Goal: Task Accomplishment & Management: Use online tool/utility

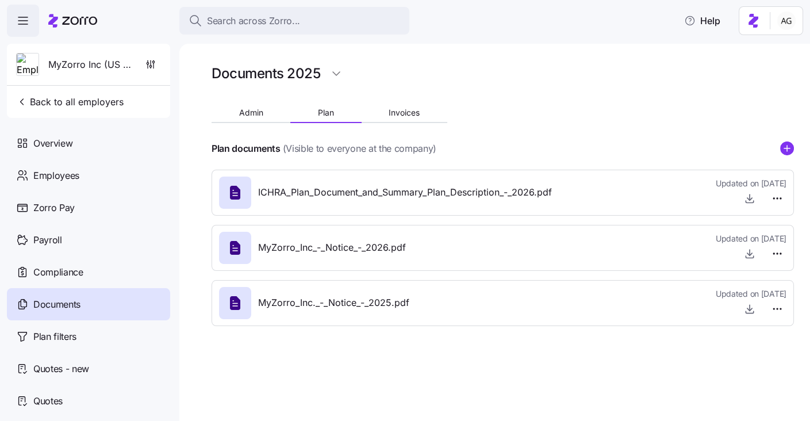
click at [90, 22] on html "Search across Zorro... Help MyZorro Inc (US Entity) Back to all employers Overv…" at bounding box center [405, 207] width 810 height 414
click at [89, 23] on icon at bounding box center [72, 21] width 49 height 14
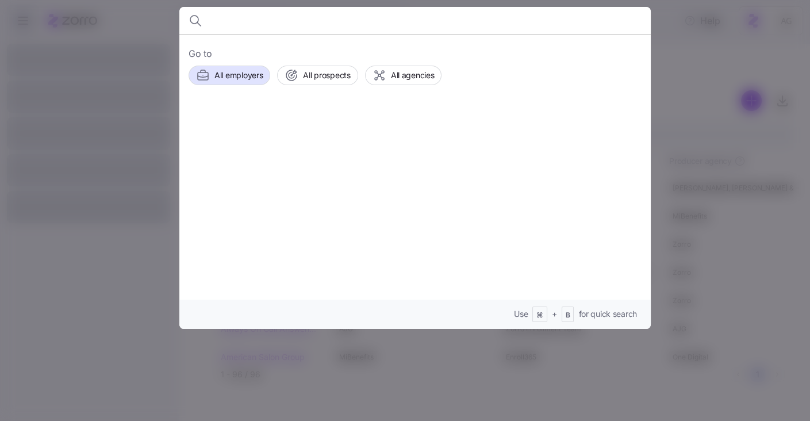
type input "n"
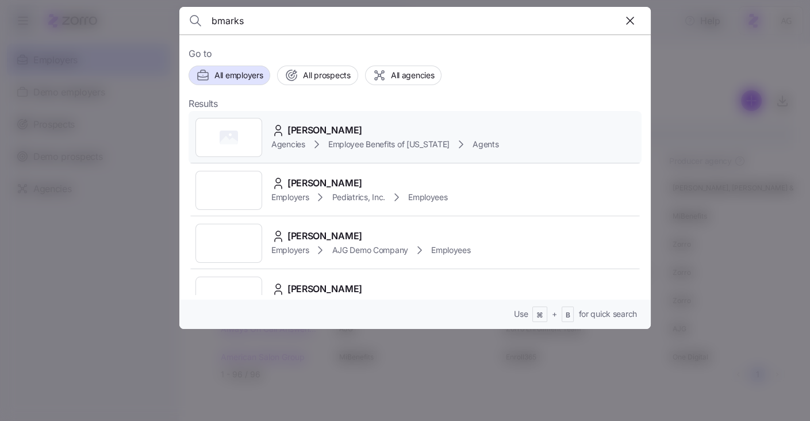
type input "bmarks"
click at [303, 125] on span "[PERSON_NAME]" at bounding box center [324, 130] width 75 height 14
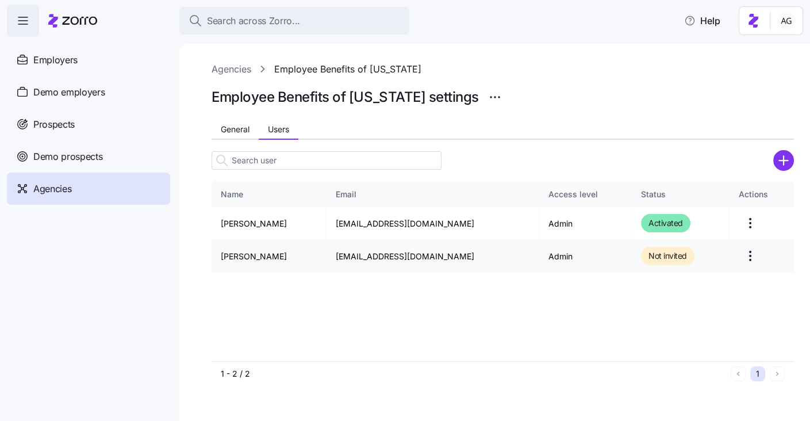
click at [741, 253] on html "Search across Zorro... Help Employers Demo employers Prospects Demo prospects A…" at bounding box center [405, 207] width 810 height 414
click at [699, 321] on div "Delete" at bounding box center [693, 320] width 106 height 18
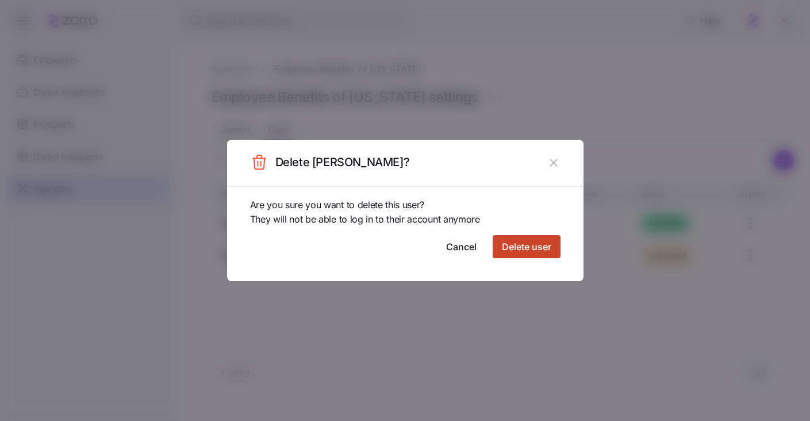
click at [557, 248] on button "Delete user" at bounding box center [526, 246] width 68 height 23
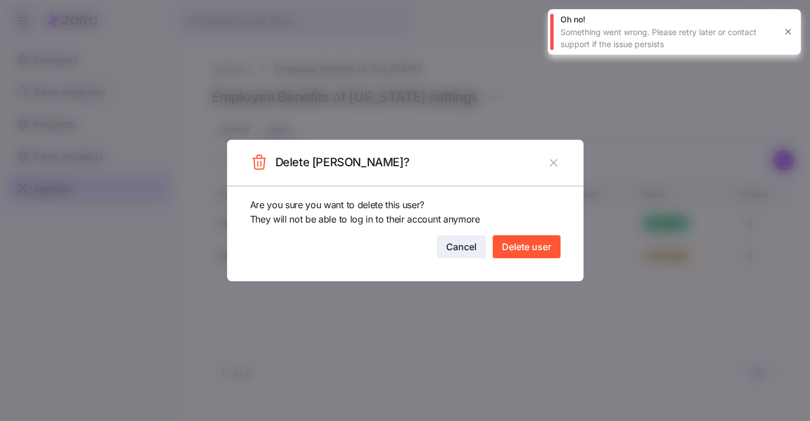
click at [463, 246] on span "Cancel" at bounding box center [461, 247] width 30 height 14
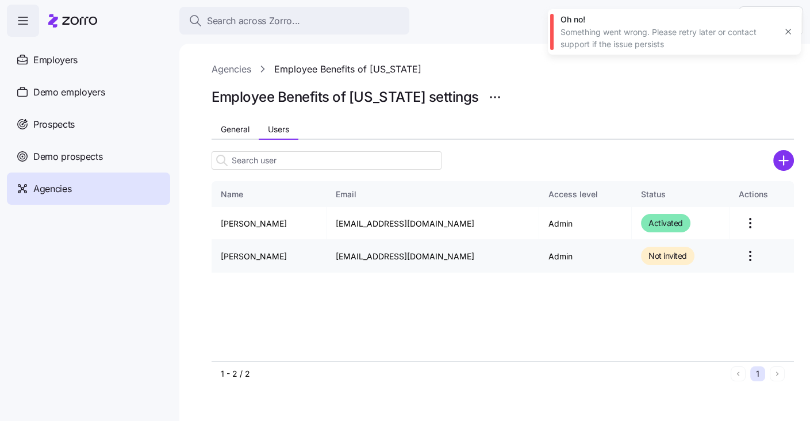
click at [737, 254] on html "Search across Zorro... Help Employers Demo employers Prospects Demo prospects A…" at bounding box center [405, 207] width 810 height 414
click at [788, 28] on html "Search across Zorro... Help Employers Demo employers Prospects Demo prospects A…" at bounding box center [405, 207] width 810 height 414
click at [788, 28] on icon "button" at bounding box center [787, 31] width 9 height 9
click at [739, 251] on html "Search across Zorro... Help Employers Demo employers Prospects Demo prospects A…" at bounding box center [405, 207] width 810 height 414
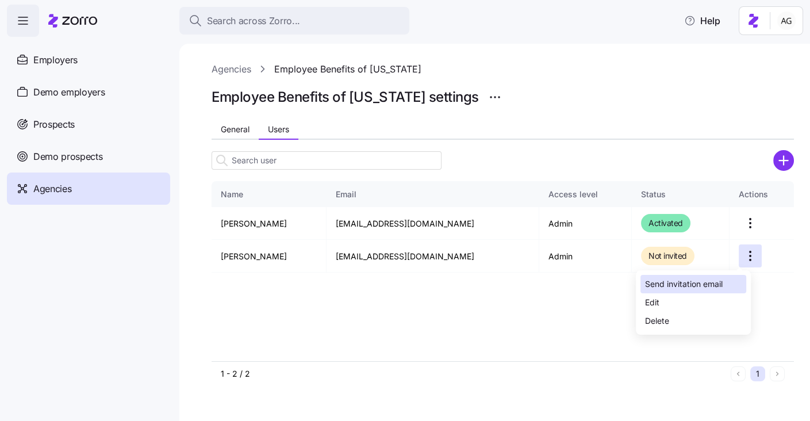
click at [700, 284] on div "Send invitation email" at bounding box center [684, 284] width 78 height 13
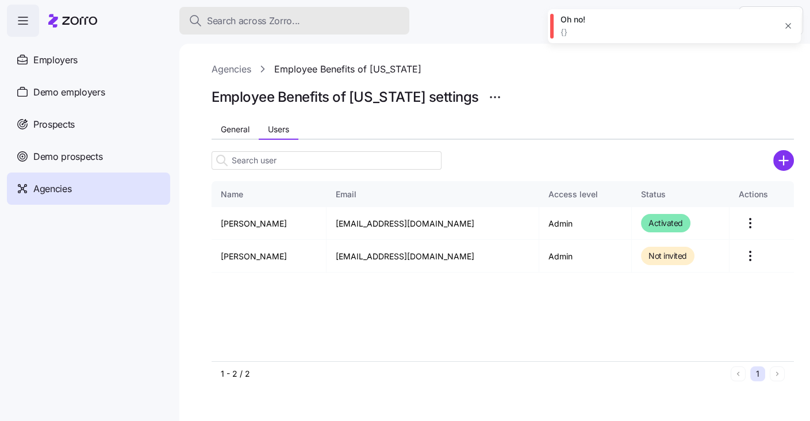
click at [242, 16] on span "Search across Zorro..." at bounding box center [253, 21] width 93 height 14
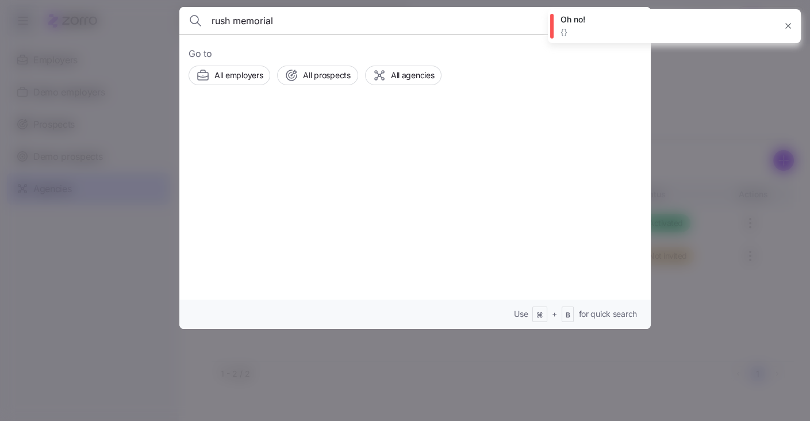
type input "rush memorial"
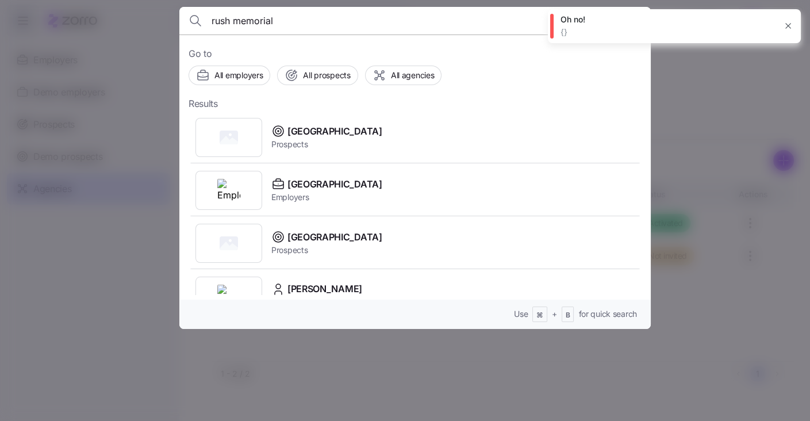
click at [788, 24] on icon "button" at bounding box center [787, 25] width 9 height 9
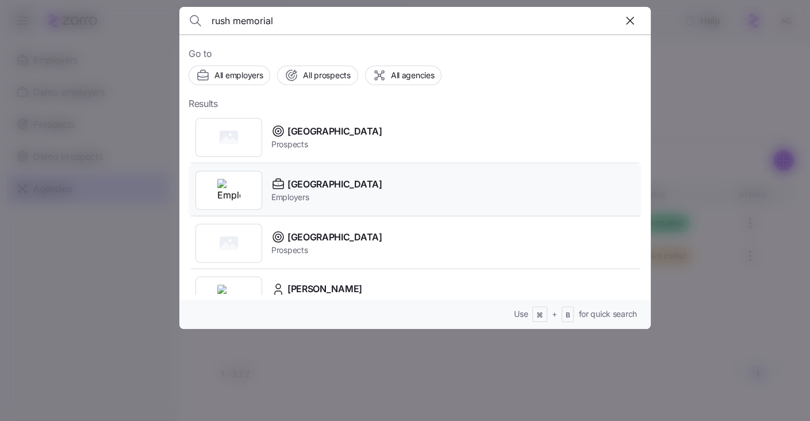
click at [382, 183] on span "[GEOGRAPHIC_DATA]" at bounding box center [334, 184] width 95 height 14
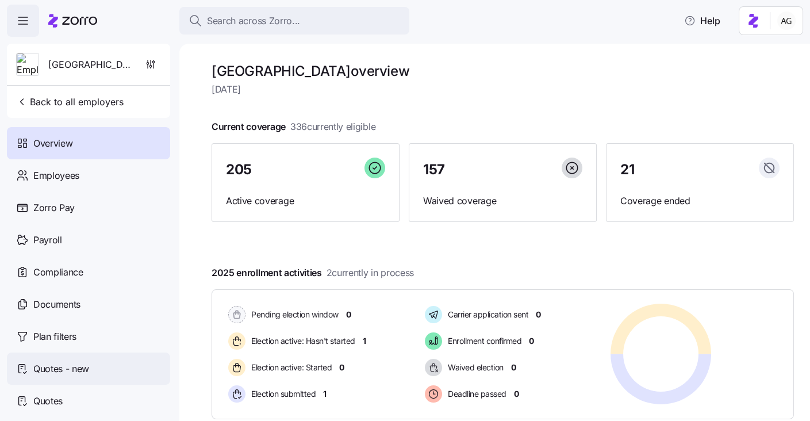
click at [63, 376] on div "Quotes - new" at bounding box center [88, 368] width 163 height 32
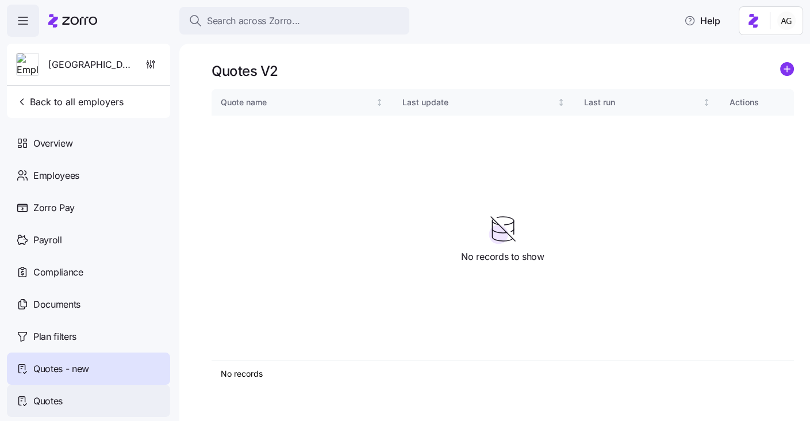
click at [55, 394] on span "Quotes" at bounding box center [47, 401] width 29 height 14
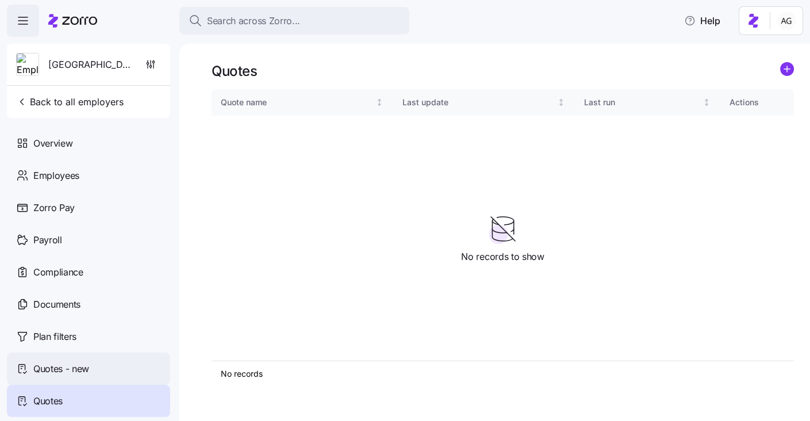
click at [104, 363] on div "Quotes - new" at bounding box center [88, 368] width 163 height 32
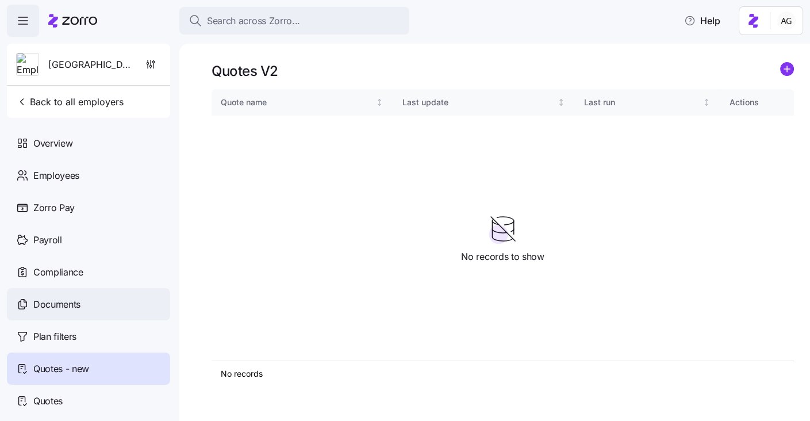
click at [76, 303] on span "Documents" at bounding box center [56, 304] width 47 height 14
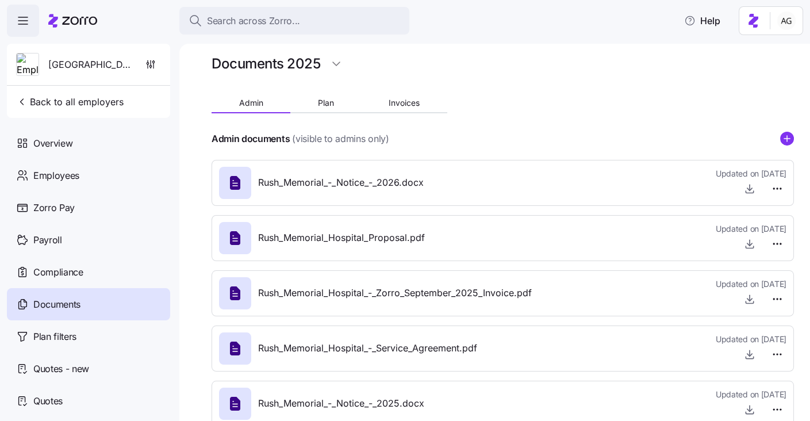
scroll to position [10, 0]
click at [746, 243] on icon "button" at bounding box center [749, 242] width 11 height 11
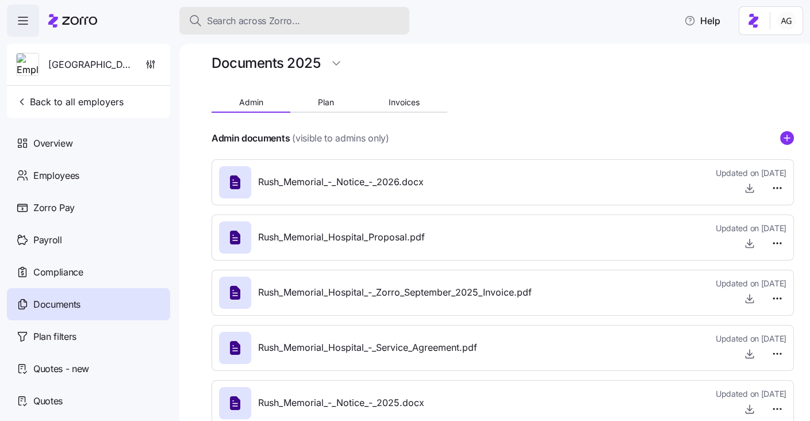
click at [232, 22] on span "Search across Zorro..." at bounding box center [253, 21] width 93 height 14
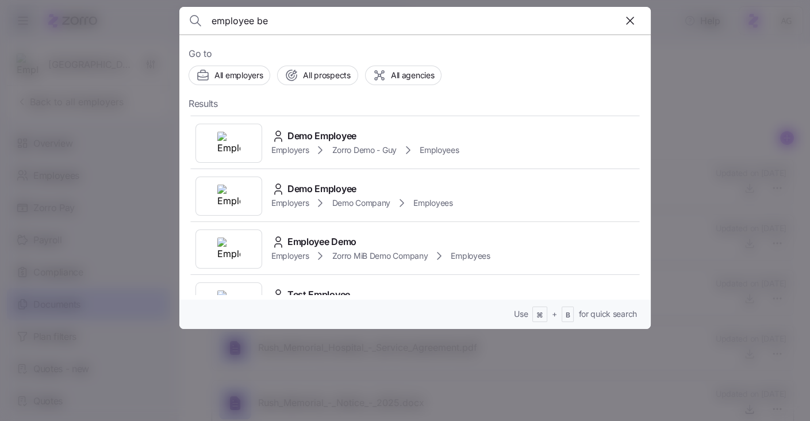
scroll to position [0, 0]
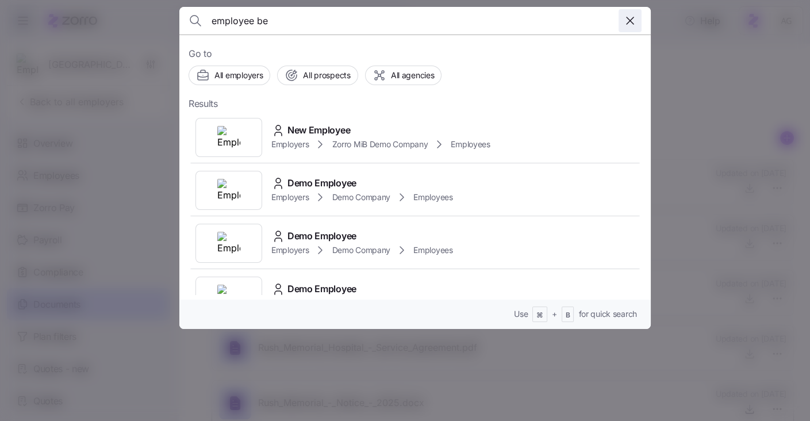
type input "employee be"
click at [624, 19] on icon "button" at bounding box center [630, 21] width 14 height 14
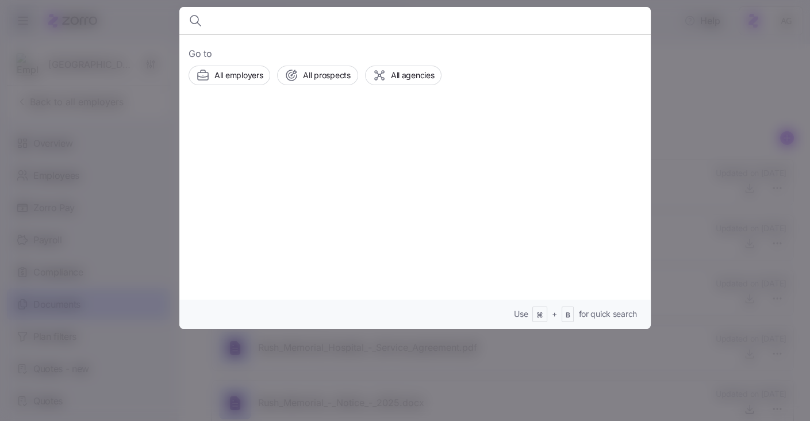
click at [80, 13] on div at bounding box center [405, 210] width 810 height 421
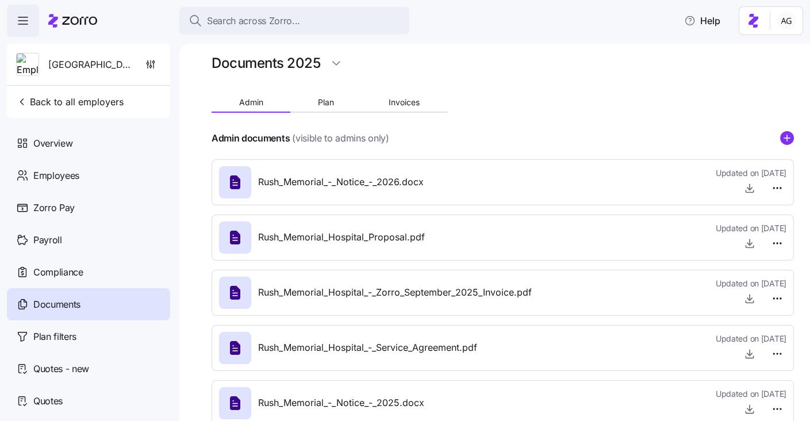
click at [79, 17] on icon at bounding box center [72, 21] width 49 height 14
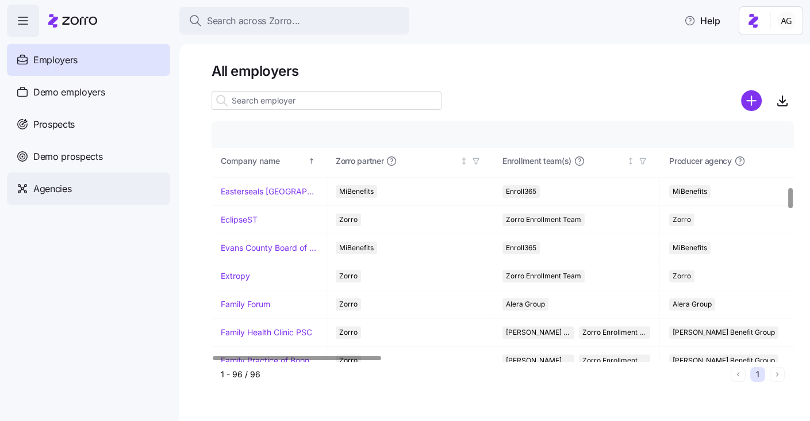
scroll to position [768, 0]
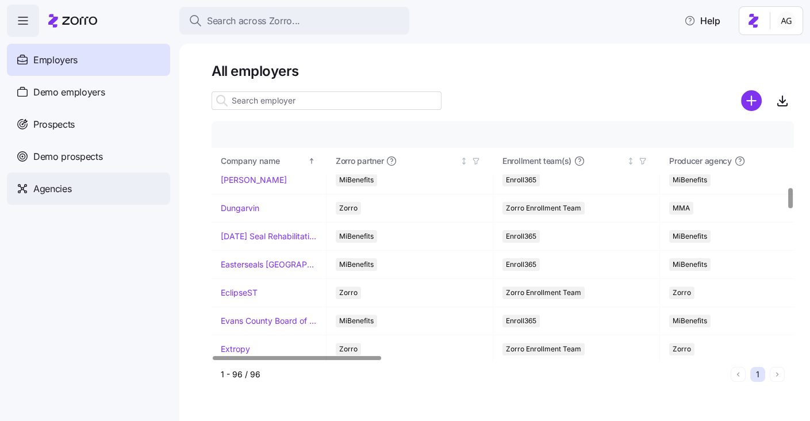
click at [72, 188] on div "Agencies" at bounding box center [88, 188] width 163 height 32
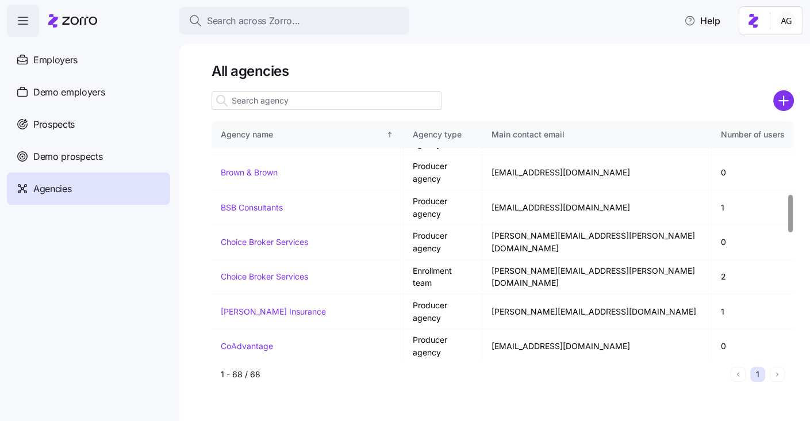
scroll to position [466, 0]
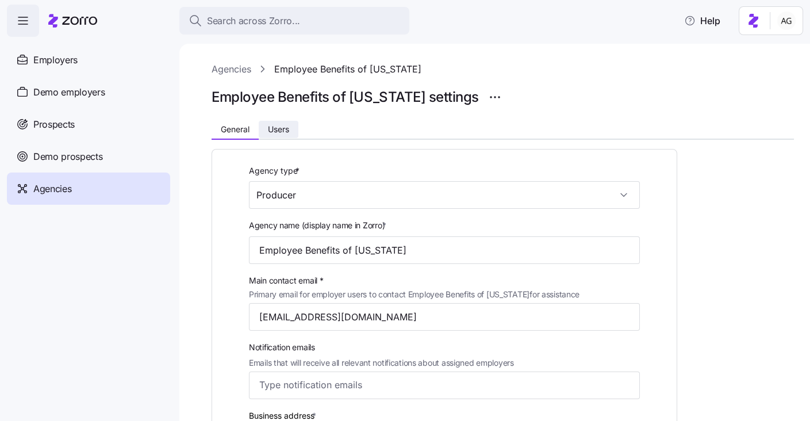
click at [289, 132] on span "Users" at bounding box center [278, 129] width 21 height 8
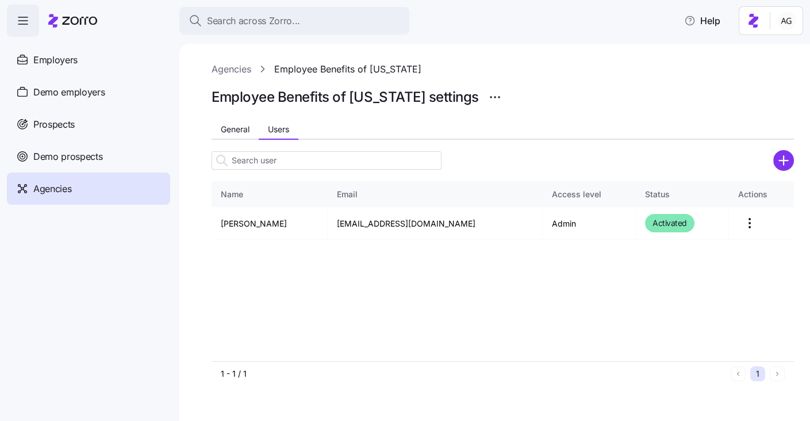
click at [779, 160] on icon "add icon" at bounding box center [783, 160] width 9 height 0
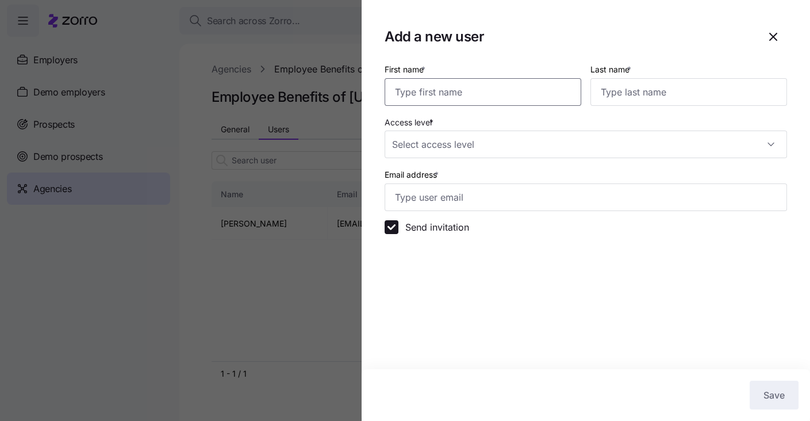
click at [481, 95] on input "First name *" at bounding box center [482, 92] width 197 height 28
type input "[PERSON_NAME]"
type input "Marks"
click at [445, 138] on input "Access level *" at bounding box center [585, 144] width 402 height 28
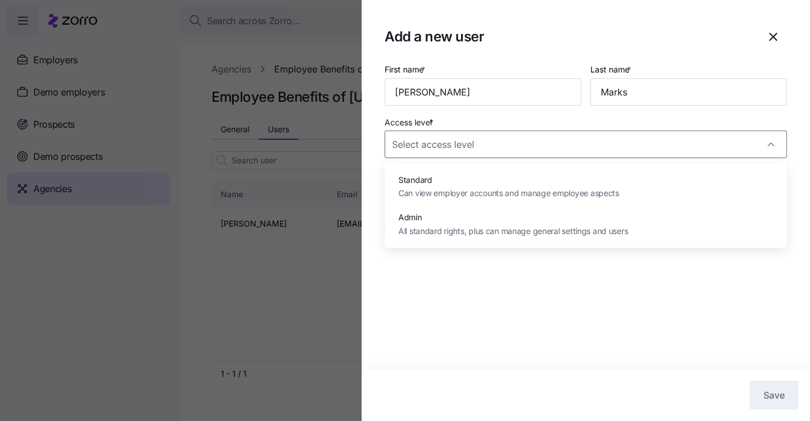
click at [430, 230] on span "All standard rights, plus can manage general settings and users" at bounding box center [512, 231] width 229 height 13
type input "Admin"
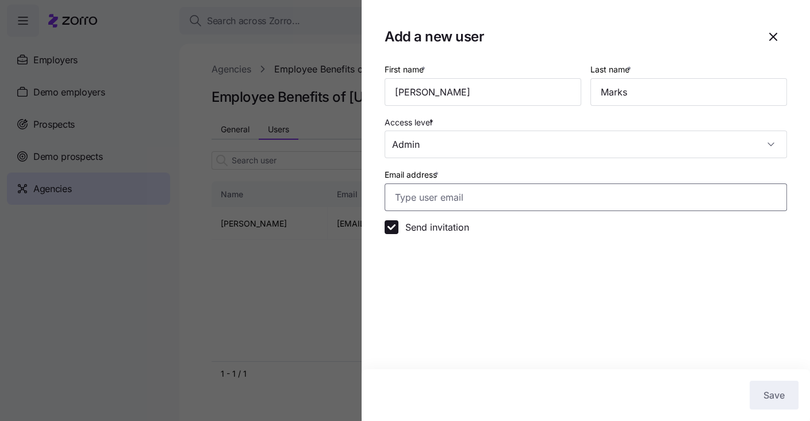
click at [448, 201] on input "Email address *" at bounding box center [585, 197] width 402 height 28
paste input "With respect to dental and vision, while some plans include riders, these are t…"
type input "With respect to dental and vision, while some plans include riders, these are t…"
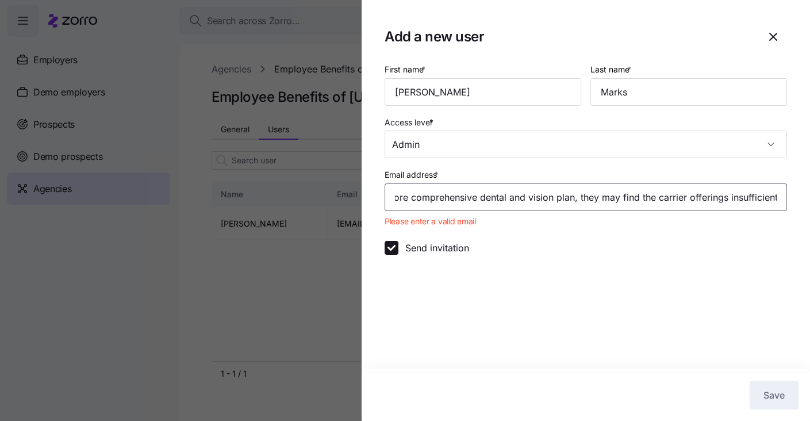
click at [480, 197] on input "With respect to dental and vision, while some plans include riders, these are t…" at bounding box center [585, 197] width 402 height 28
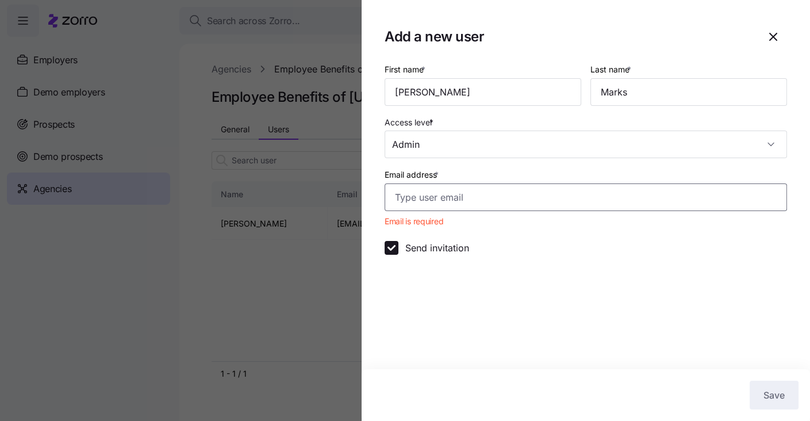
click at [402, 199] on input "Email address *" at bounding box center [585, 197] width 402 height 28
paste input "[EMAIL_ADDRESS][DOMAIN_NAME]"
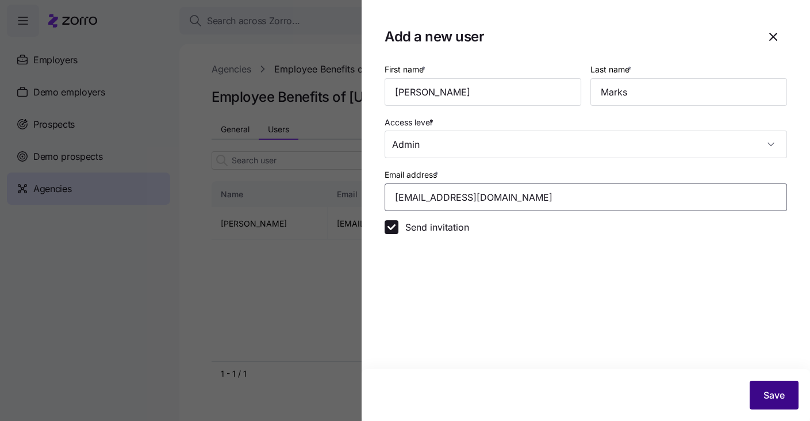
type input "[EMAIL_ADDRESS][DOMAIN_NAME]"
click at [789, 398] on button "Save" at bounding box center [773, 394] width 49 height 29
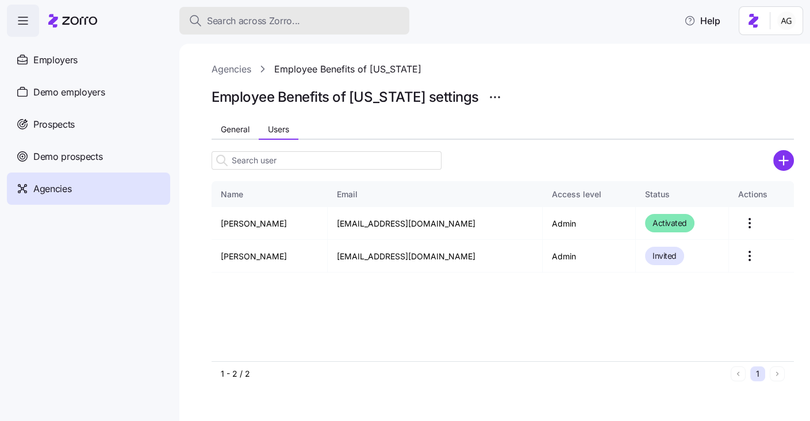
click at [274, 17] on span "Search across Zorro..." at bounding box center [253, 21] width 93 height 14
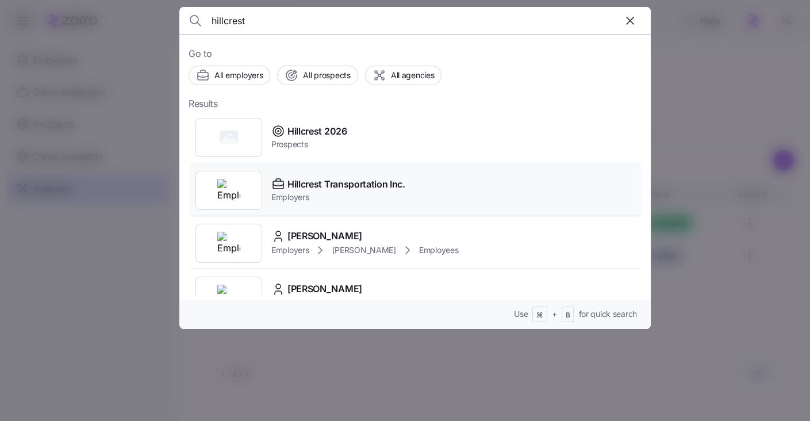
type input "hillcrest"
click at [311, 188] on span "Hillcrest Transportation Inc." at bounding box center [346, 184] width 118 height 14
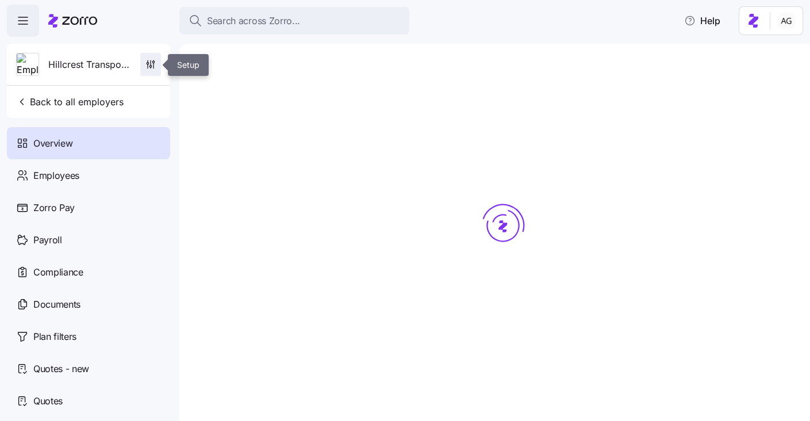
click at [150, 69] on icon "button" at bounding box center [150, 64] width 11 height 11
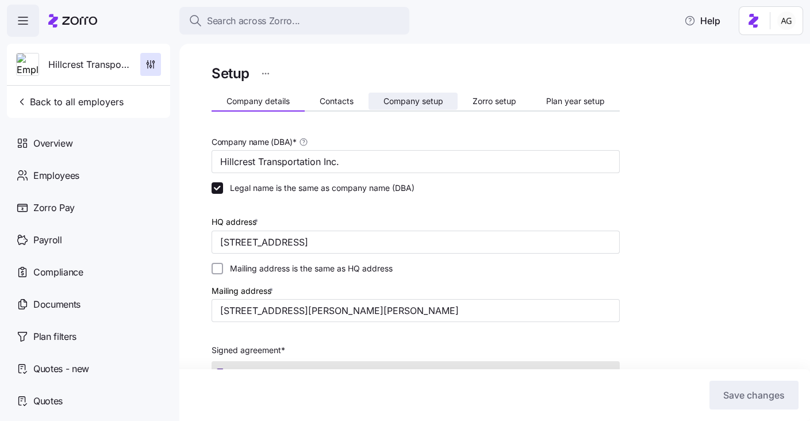
click at [433, 102] on span "Company setup" at bounding box center [413, 101] width 60 height 8
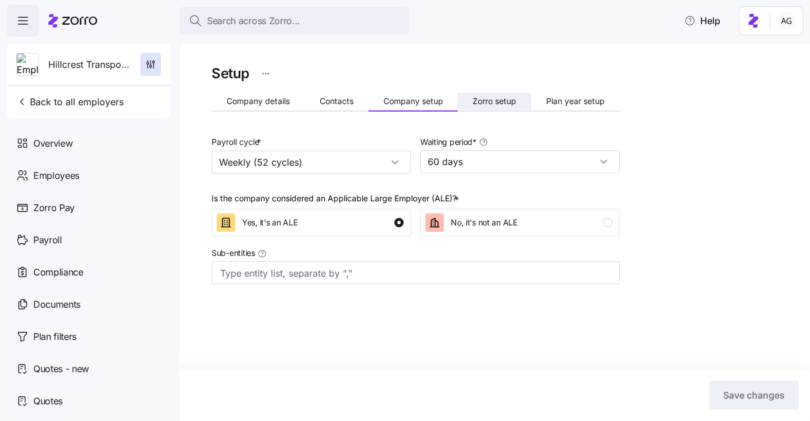
click at [483, 108] on button "Zorro setup" at bounding box center [494, 101] width 74 height 17
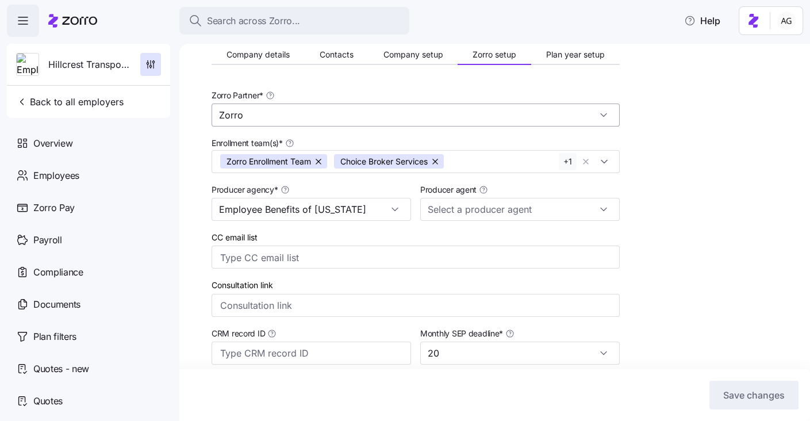
scroll to position [48, 0]
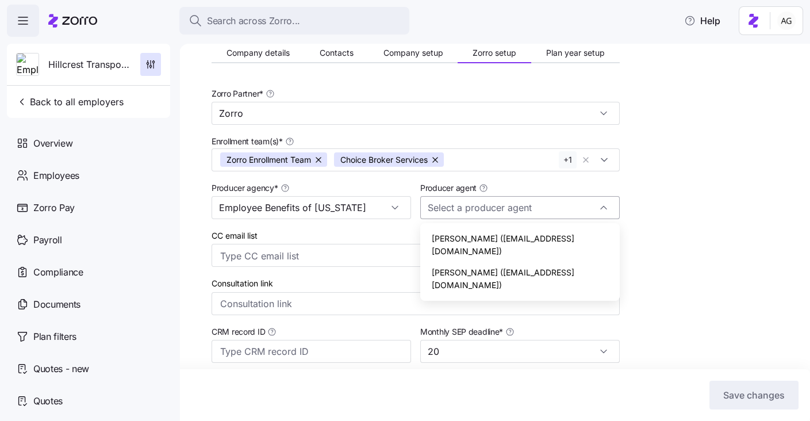
click at [499, 209] on input "Producer agent" at bounding box center [519, 207] width 199 height 23
click at [490, 241] on span "[PERSON_NAME] ([EMAIL_ADDRESS][DOMAIN_NAME])" at bounding box center [520, 244] width 176 height 25
type input "[PERSON_NAME] ([EMAIL_ADDRESS][DOMAIN_NAME])"
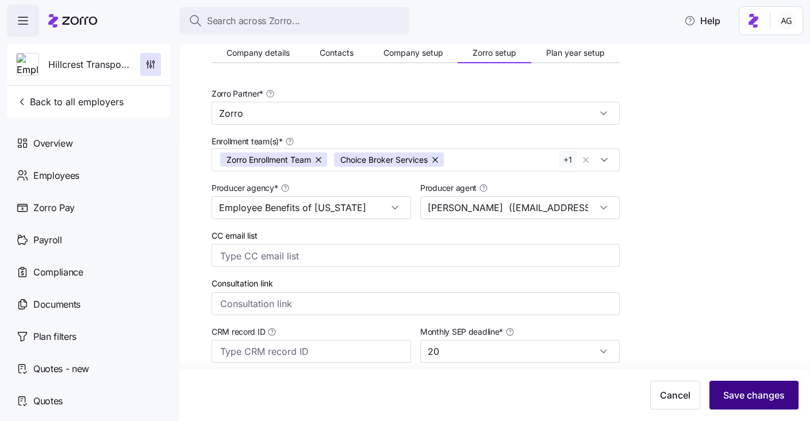
click at [725, 391] on span "Save changes" at bounding box center [753, 395] width 61 height 14
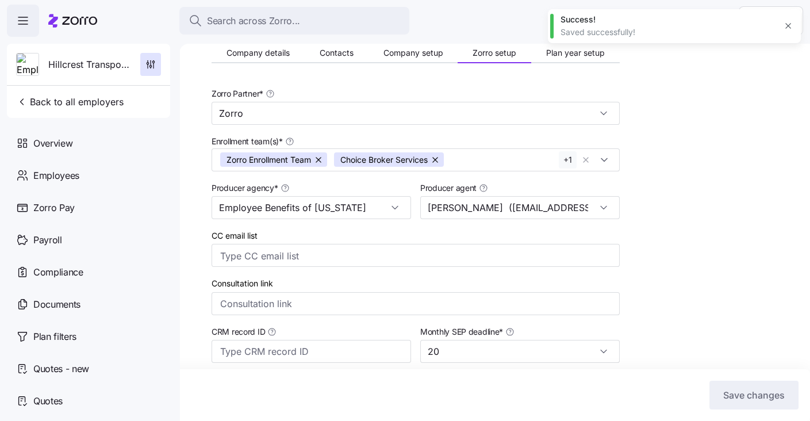
click at [782, 26] on button "button" at bounding box center [788, 26] width 16 height 16
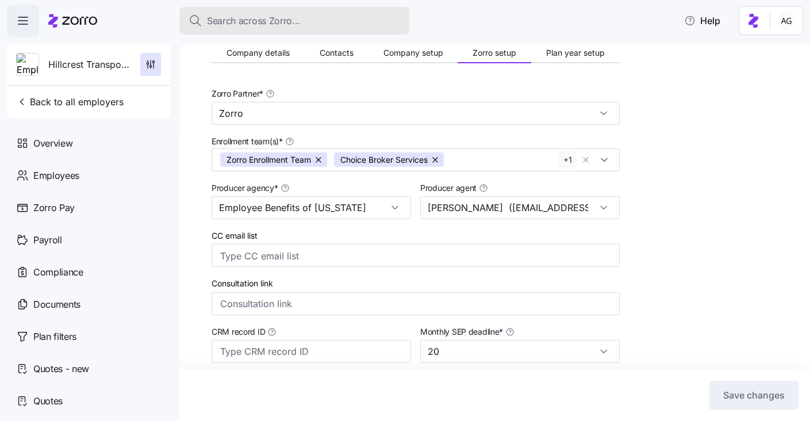
click at [349, 17] on div "Search across Zorro..." at bounding box center [293, 21] width 211 height 14
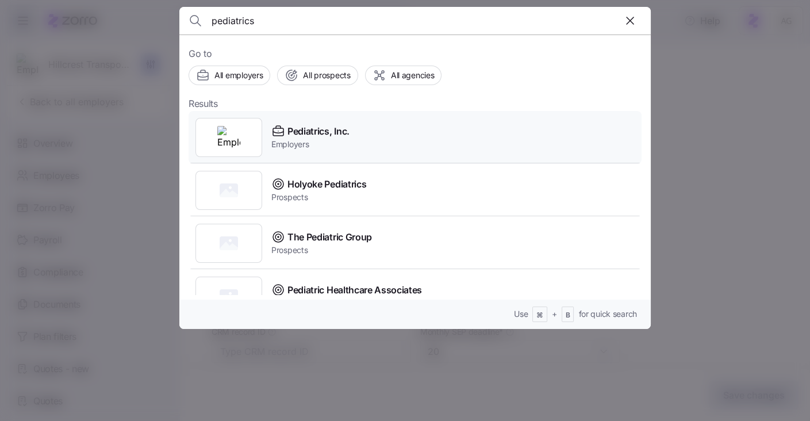
type input "pediatrics"
click at [311, 137] on span "Pediatrics, Inc." at bounding box center [318, 131] width 62 height 14
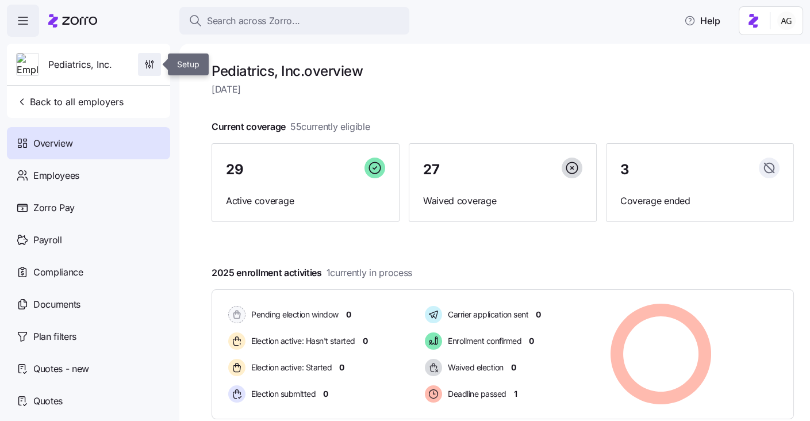
click at [156, 60] on span "button" at bounding box center [149, 64] width 22 height 22
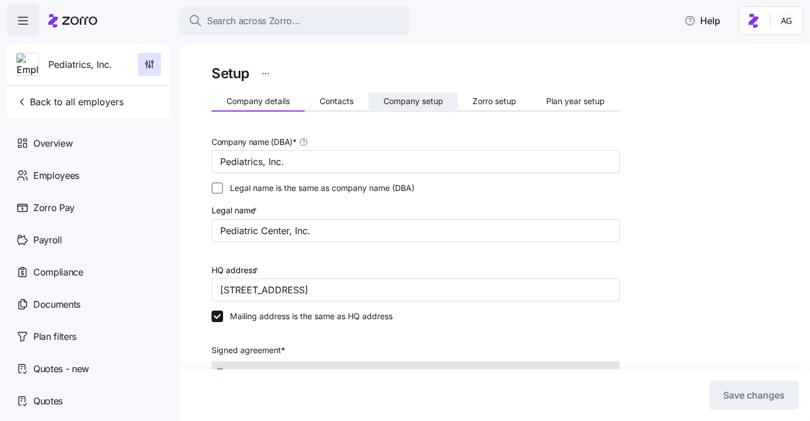
click at [412, 101] on span "Company setup" at bounding box center [413, 101] width 60 height 8
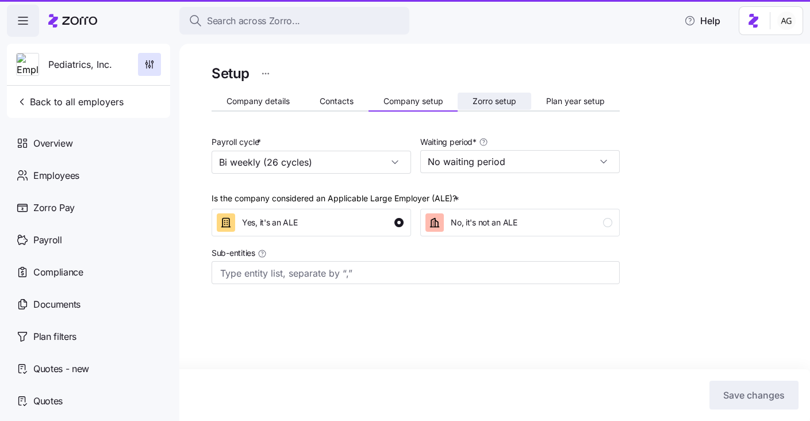
click at [502, 99] on span "Zorro setup" at bounding box center [494, 101] width 44 height 8
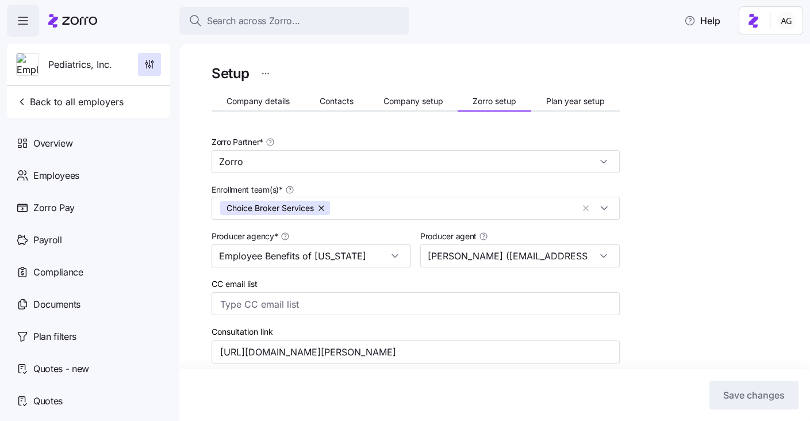
click at [76, 14] on icon at bounding box center [72, 21] width 49 height 14
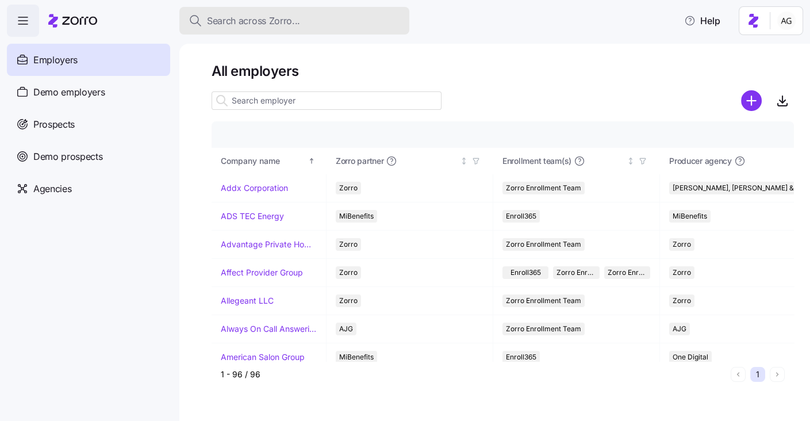
click at [276, 26] on span "Search across Zorro..." at bounding box center [253, 21] width 93 height 14
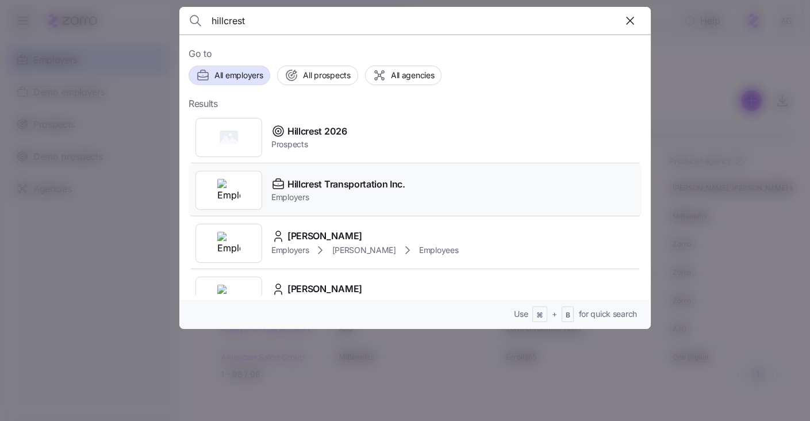
type input "hillcrest"
click at [294, 174] on div "Hillcrest Transportation Inc. Employers" at bounding box center [414, 190] width 453 height 53
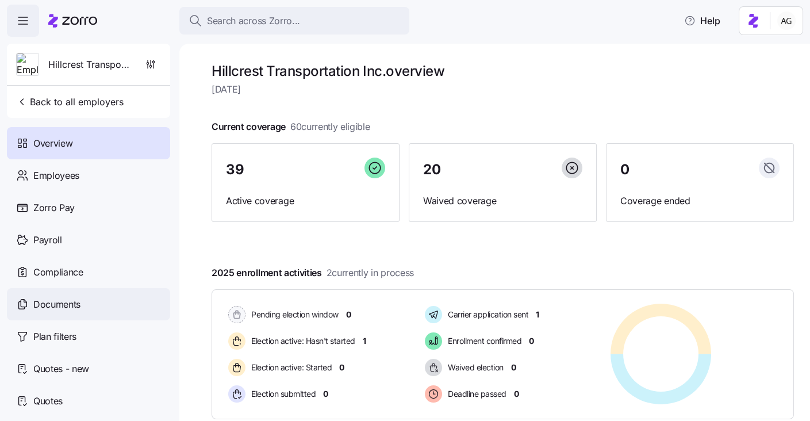
click at [66, 302] on span "Documents" at bounding box center [56, 304] width 47 height 14
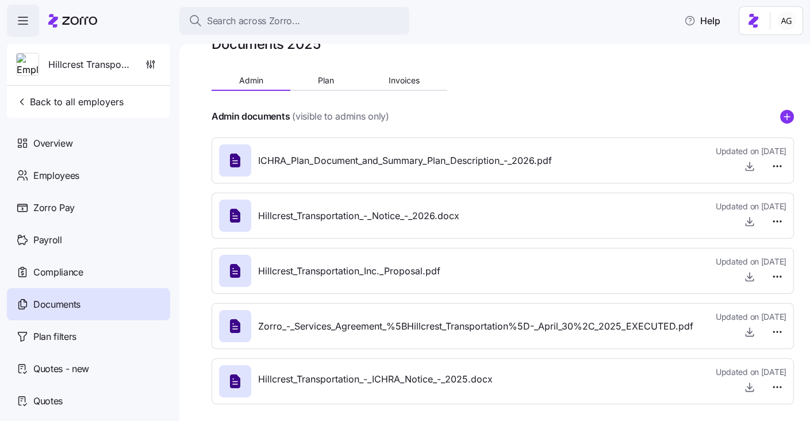
scroll to position [33, 0]
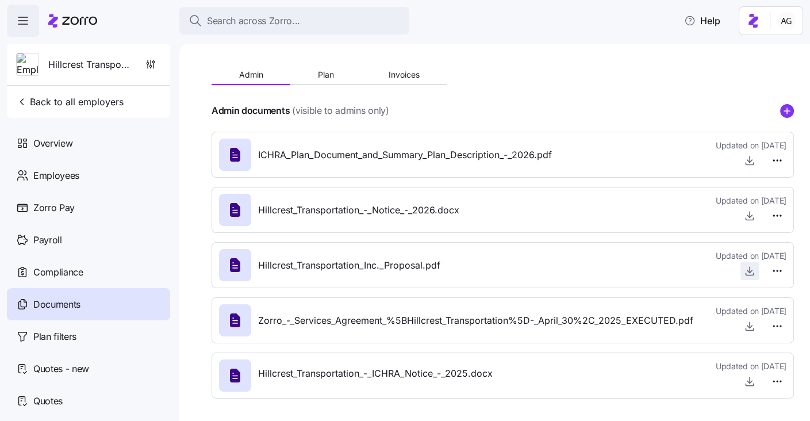
click at [745, 267] on icon "button" at bounding box center [749, 270] width 11 height 11
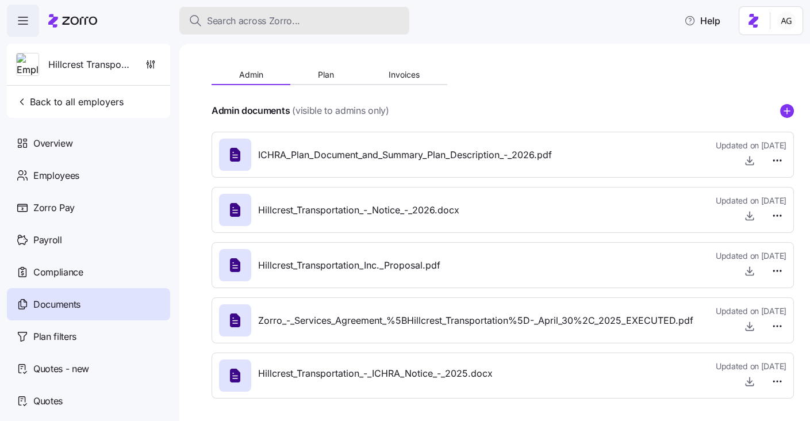
click at [278, 24] on span "Search across Zorro..." at bounding box center [253, 21] width 93 height 14
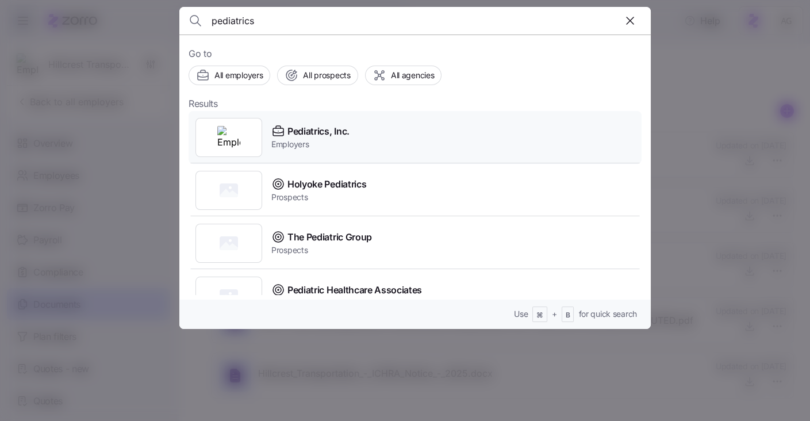
type input "pediatrics"
click at [297, 133] on span "Pediatrics, Inc." at bounding box center [318, 131] width 62 height 14
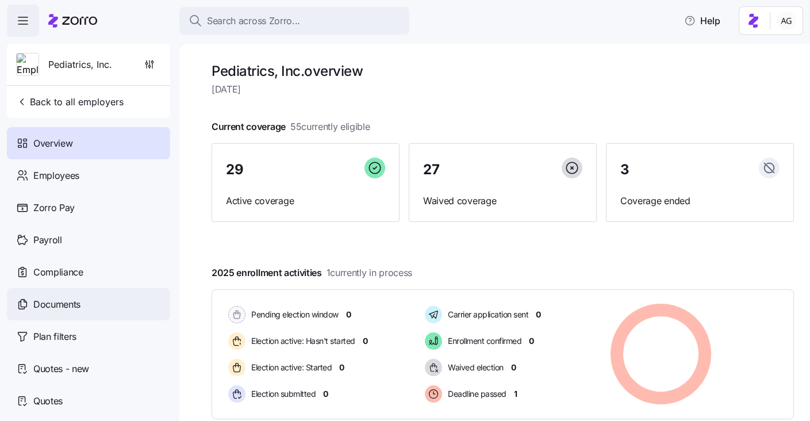
click at [60, 311] on div "Documents" at bounding box center [88, 304] width 163 height 32
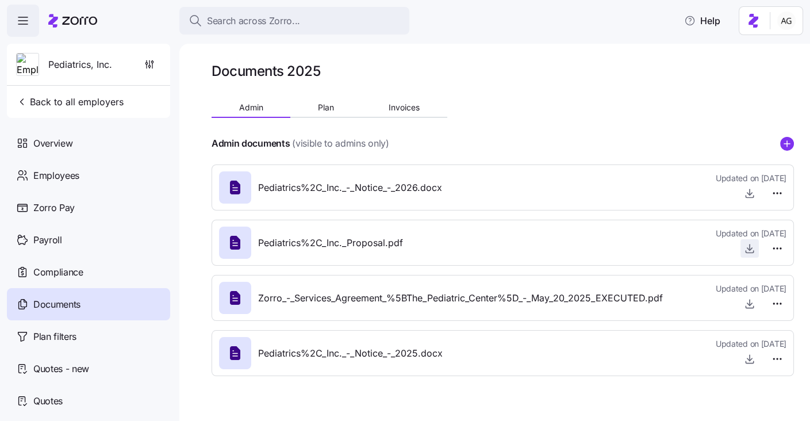
click at [748, 252] on icon "button" at bounding box center [749, 247] width 11 height 11
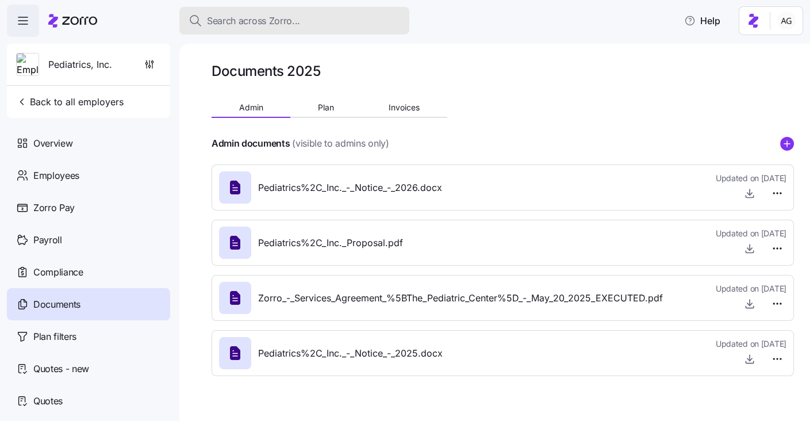
click at [236, 20] on span "Search across Zorro..." at bounding box center [253, 21] width 93 height 14
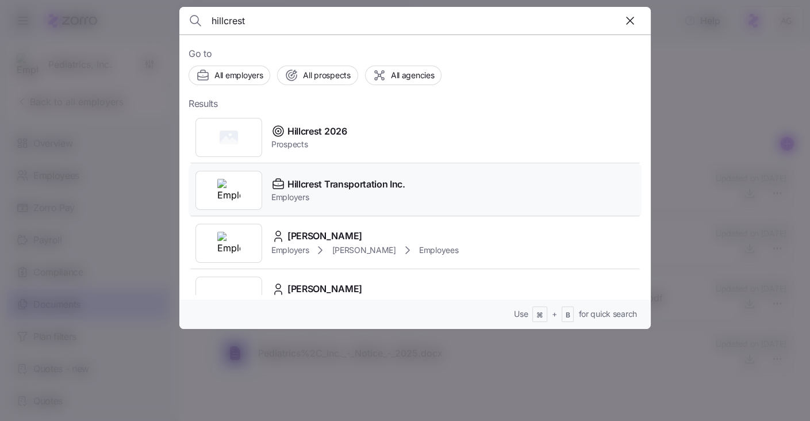
scroll to position [1, 0]
type input "hillcrest"
click at [313, 179] on span "Hillcrest Transportation Inc." at bounding box center [346, 183] width 118 height 14
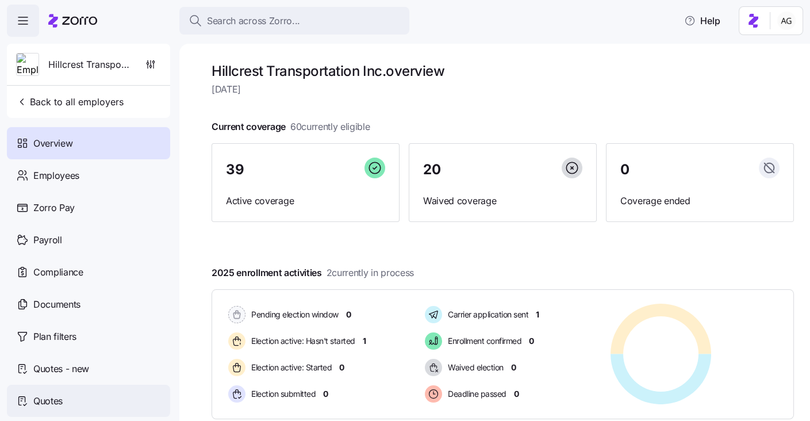
click at [69, 397] on div "Quotes" at bounding box center [88, 400] width 163 height 32
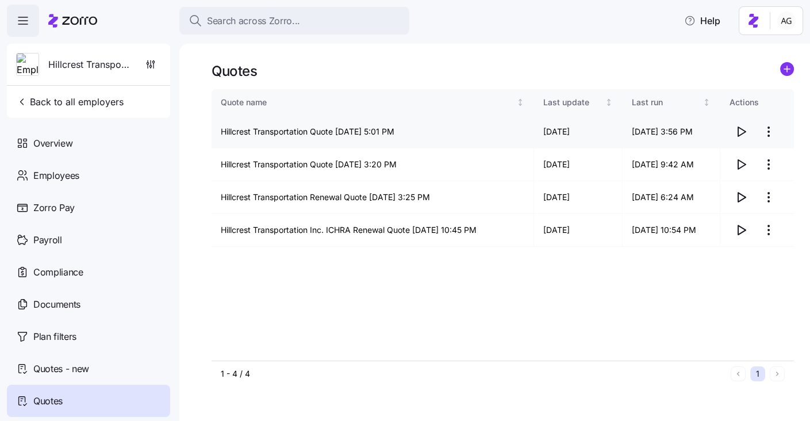
click at [736, 131] on icon "button" at bounding box center [741, 132] width 14 height 14
click at [57, 303] on span "Documents" at bounding box center [56, 304] width 47 height 14
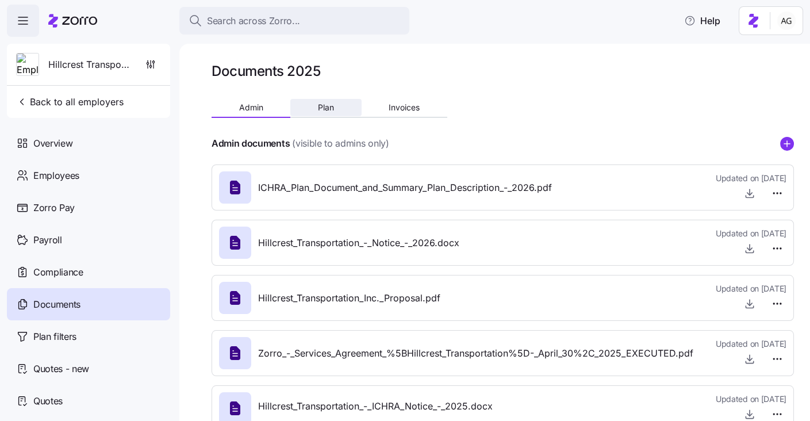
click at [329, 109] on span "Plan" at bounding box center [326, 107] width 16 height 8
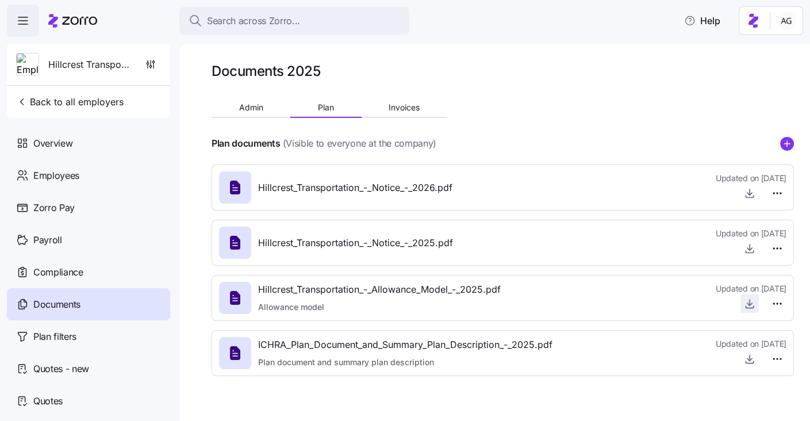
click at [749, 299] on icon "button" at bounding box center [749, 303] width 11 height 11
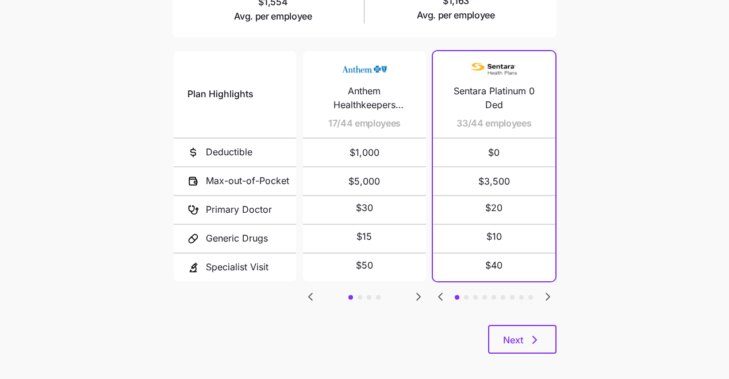
scroll to position [248, 0]
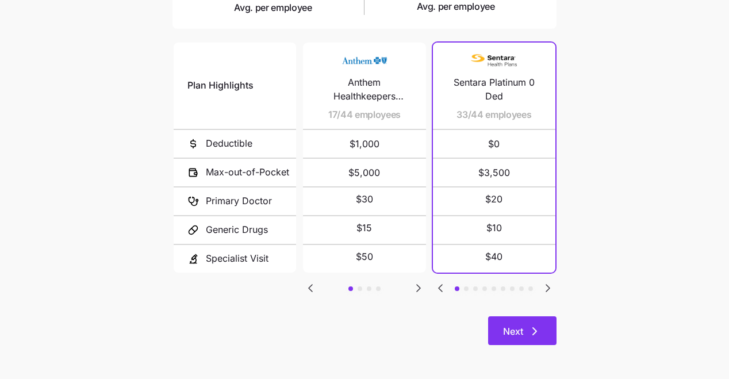
click at [522, 328] on span "Next" at bounding box center [513, 331] width 20 height 14
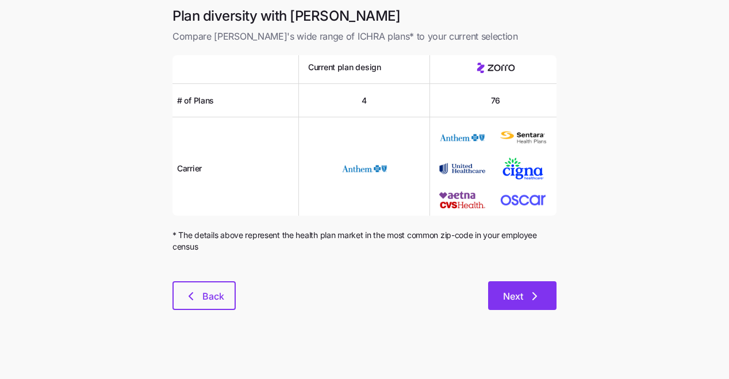
click at [508, 286] on button "Next" at bounding box center [522, 295] width 68 height 29
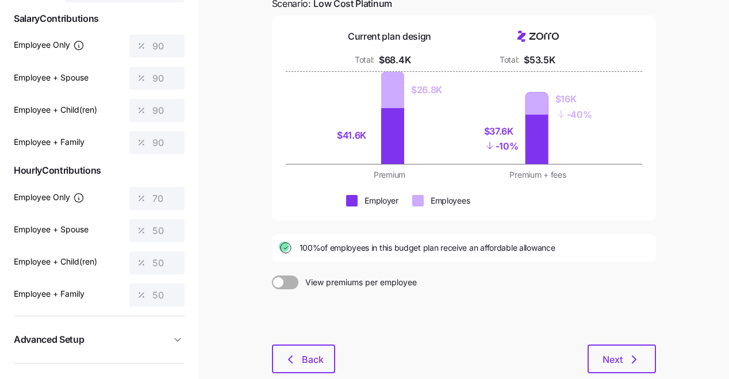
scroll to position [121, 0]
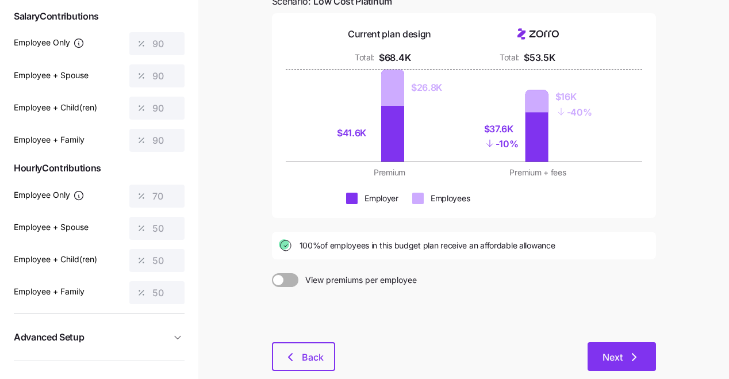
click at [611, 353] on span "Next" at bounding box center [612, 357] width 20 height 14
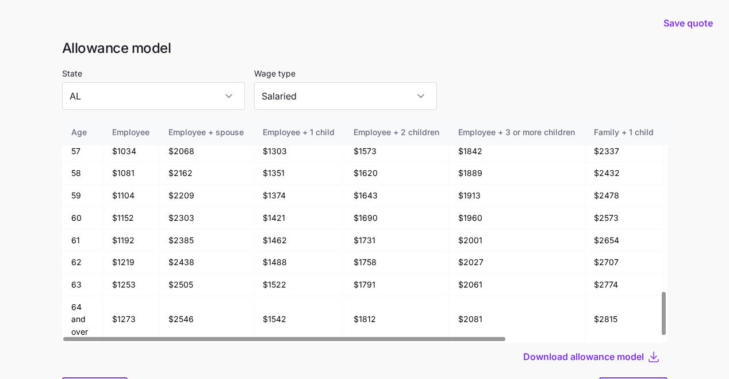
scroll to position [61, 0]
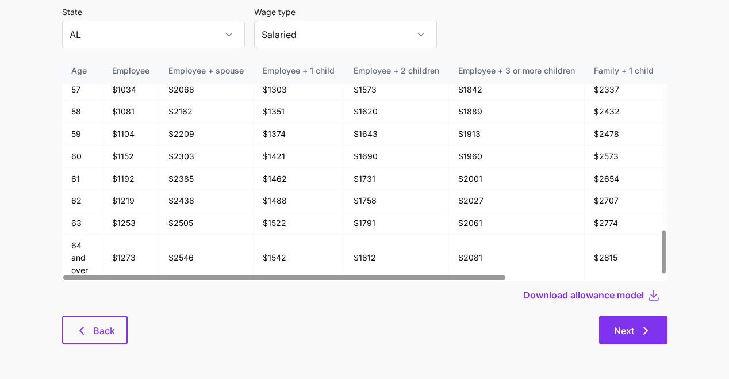
click at [617, 337] on button "Next" at bounding box center [633, 329] width 68 height 29
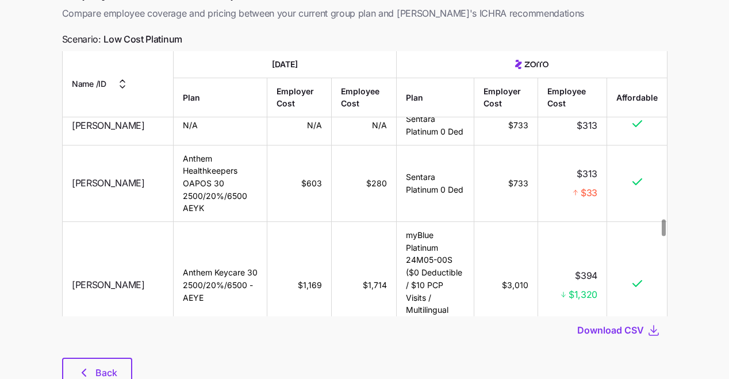
scroll to position [111, 0]
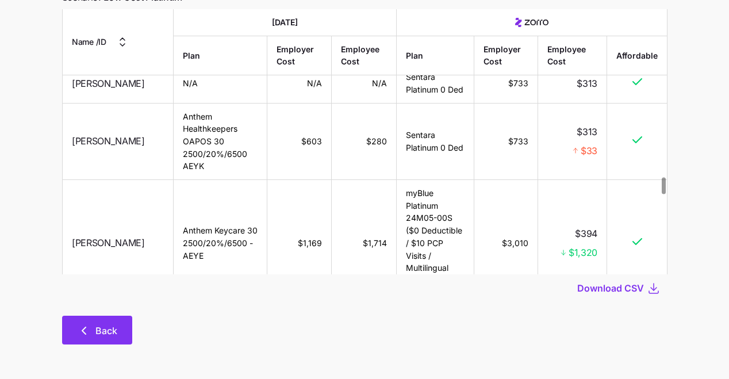
click at [118, 329] on button "Back" at bounding box center [97, 329] width 70 height 29
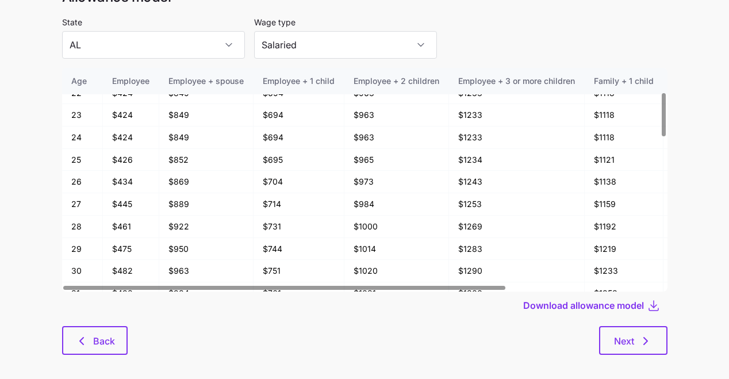
scroll to position [61, 0]
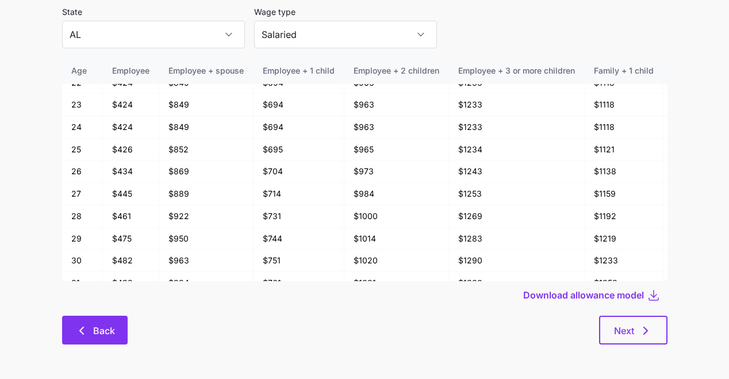
click at [88, 322] on button "Back" at bounding box center [95, 329] width 66 height 29
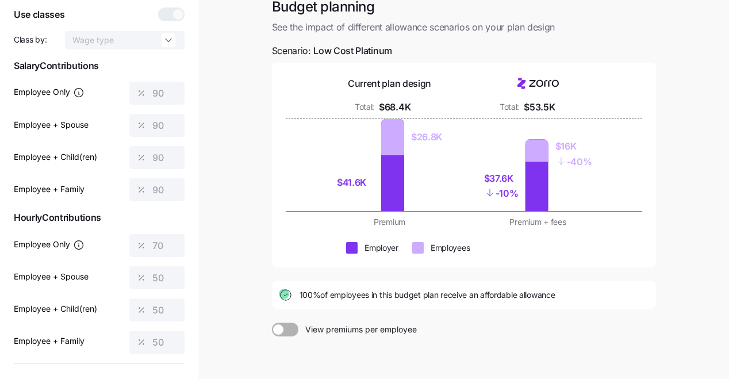
scroll to position [68, 0]
